Goal: Navigation & Orientation: Find specific page/section

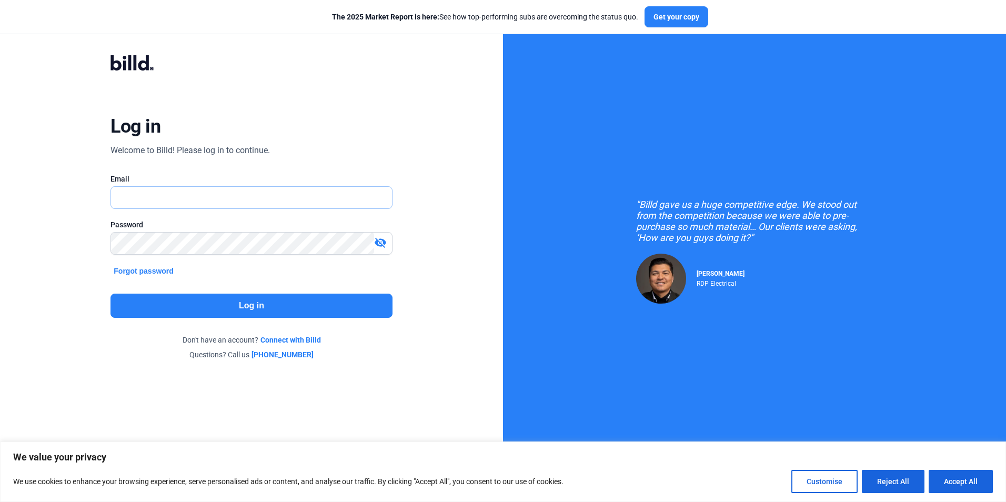
drag, startPoint x: 0, startPoint y: 0, endPoint x: 183, endPoint y: 195, distance: 267.6
click at [183, 195] on input "text" at bounding box center [245, 198] width 269 height 22
type input "[EMAIL_ADDRESS][DOMAIN_NAME]"
click at [181, 299] on button "Log in" at bounding box center [250, 306] width 281 height 24
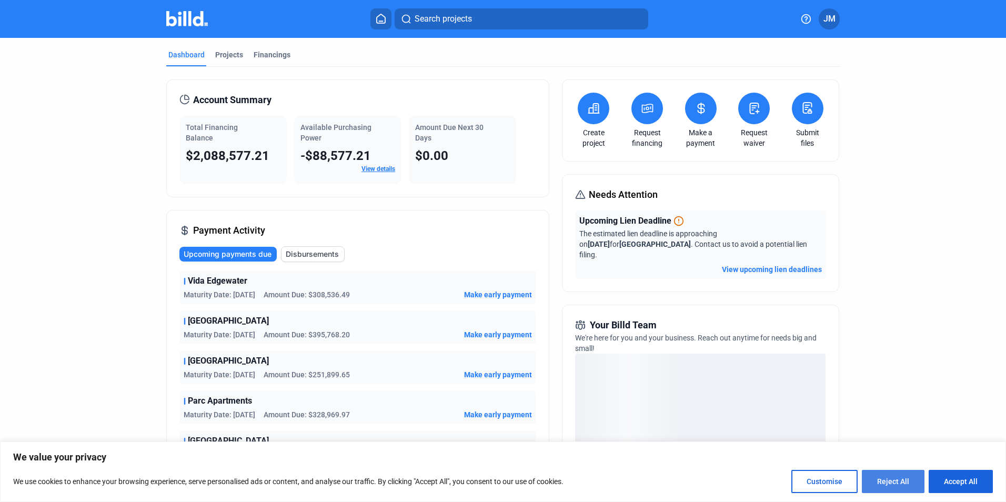
click at [900, 479] on button "Reject All" at bounding box center [893, 481] width 63 height 23
